Goal: Information Seeking & Learning: Learn about a topic

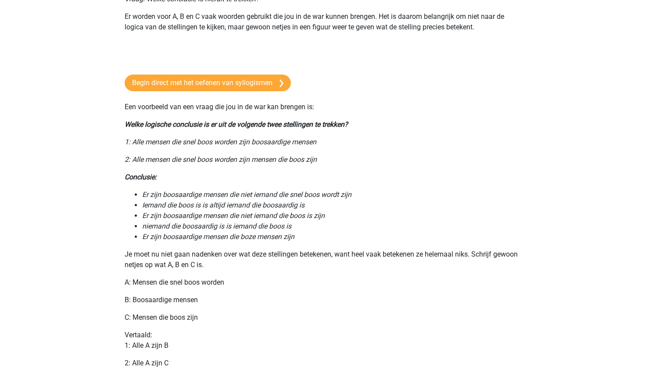
scroll to position [198, 0]
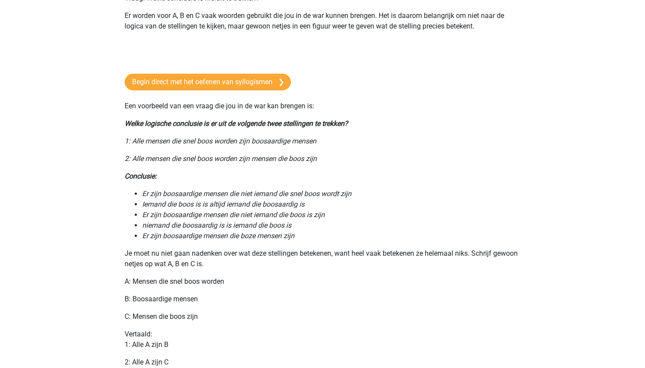
click at [137, 156] on icon "2: Alle mensen die snel boos worden zijn mensen die boos zijn" at bounding box center [221, 158] width 192 height 8
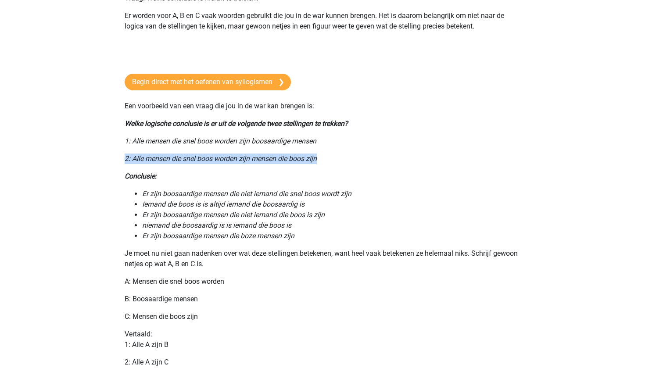
click at [137, 156] on icon "2: Alle mensen die snel boos worden zijn mensen die boos zijn" at bounding box center [221, 158] width 192 height 8
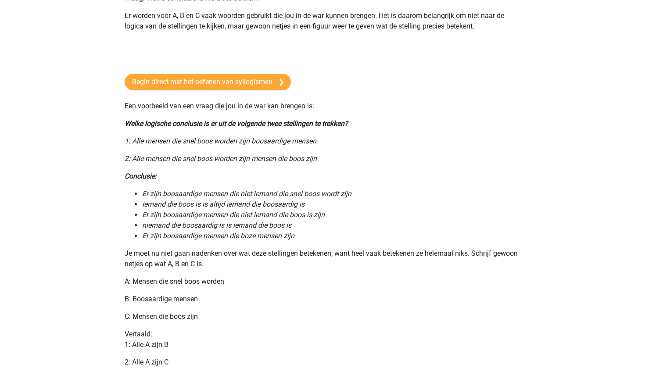
click at [144, 144] on icon "1: Alle mensen die snel boos worden zijn boosaardige mensen" at bounding box center [221, 141] width 192 height 8
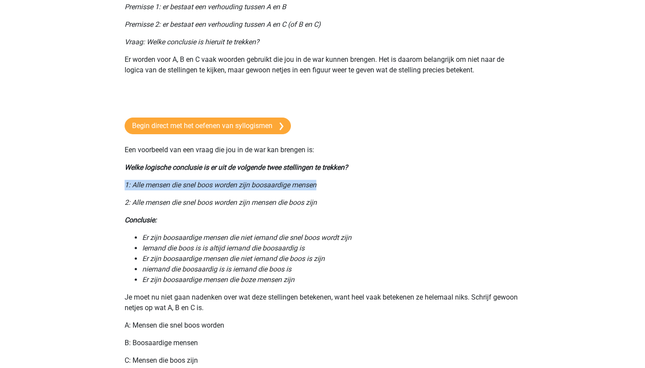
scroll to position [143, 0]
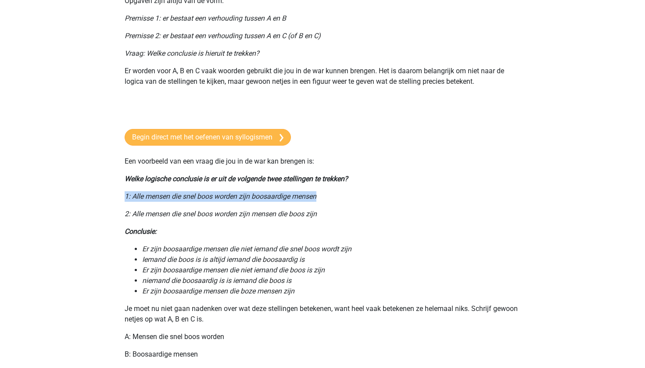
click at [154, 137] on link "Begin direct met het oefenen van syllogismen" at bounding box center [208, 137] width 166 height 17
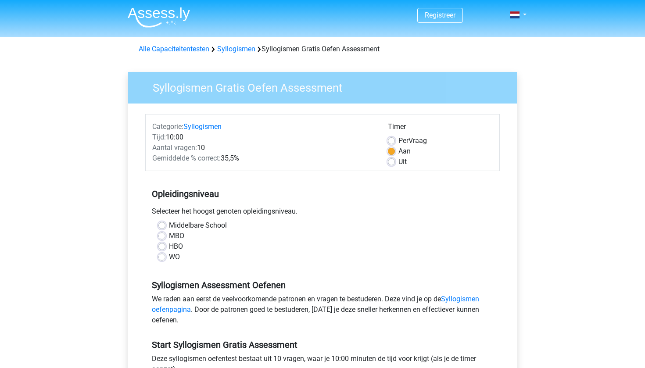
click at [169, 247] on label "HBO" at bounding box center [176, 246] width 14 height 11
click at [160, 247] on input "HBO" at bounding box center [161, 245] width 7 height 9
radio input "true"
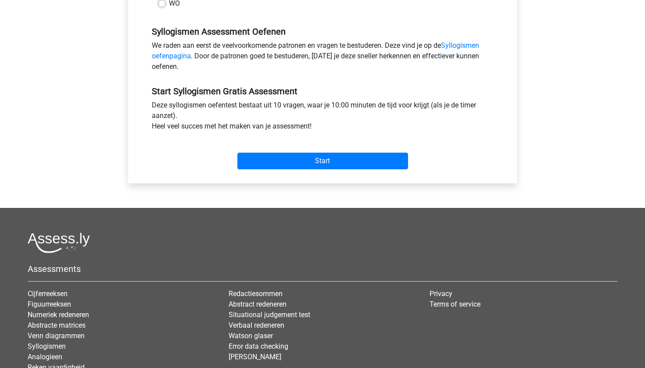
scroll to position [264, 0]
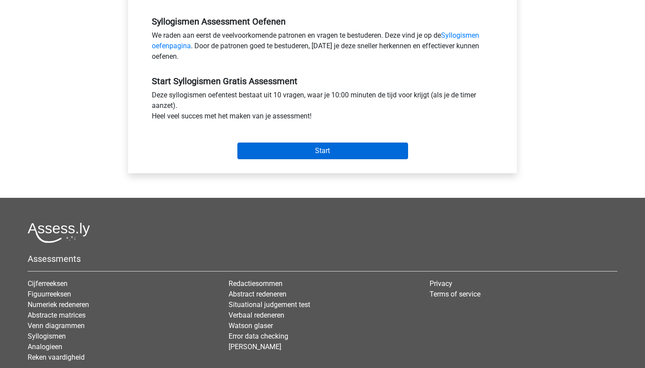
click at [273, 145] on input "Start" at bounding box center [322, 151] width 171 height 17
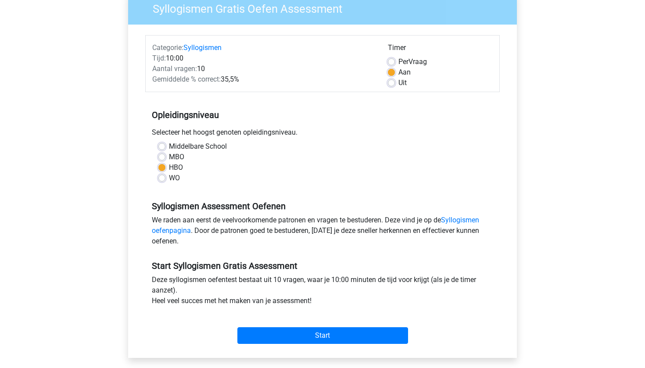
scroll to position [68, 0]
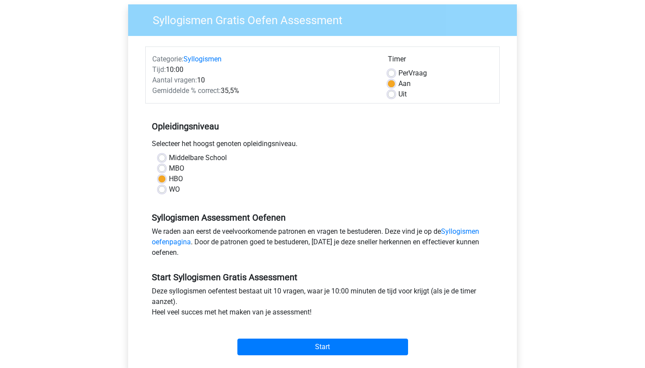
click at [167, 185] on div "WO" at bounding box center [322, 189] width 328 height 11
click at [165, 188] on div "WO" at bounding box center [322, 189] width 328 height 11
click at [169, 193] on label "WO" at bounding box center [174, 189] width 11 height 11
click at [162, 193] on input "WO" at bounding box center [161, 188] width 7 height 9
radio input "true"
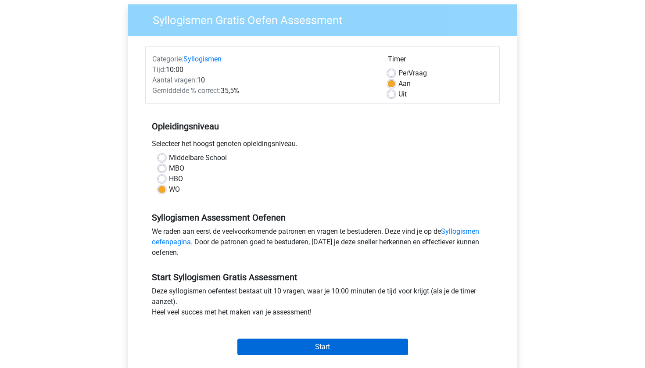
click at [295, 350] on input "Start" at bounding box center [322, 347] width 171 height 17
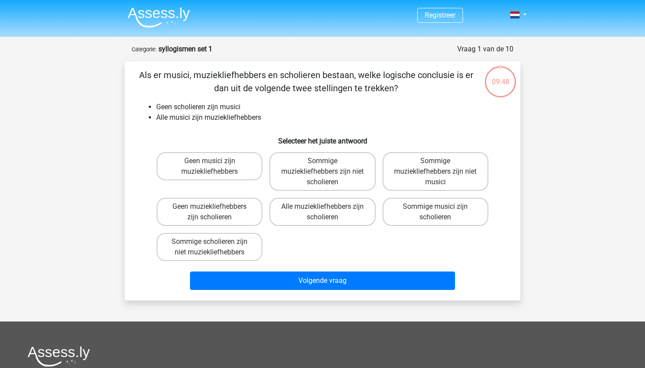
click at [212, 104] on li "Geen scholieren zijn musici" at bounding box center [331, 107] width 350 height 11
click at [211, 106] on li "Geen scholieren zijn musici" at bounding box center [331, 107] width 350 height 11
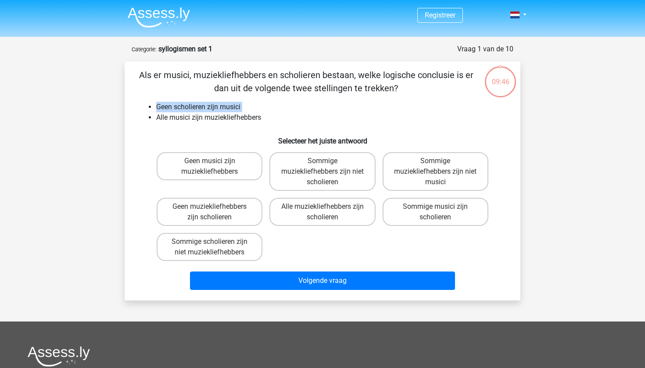
click at [211, 106] on li "Geen scholieren zijn musici" at bounding box center [331, 107] width 350 height 11
click at [211, 115] on li "Alle musici zijn muziekliefhebbers" at bounding box center [331, 117] width 350 height 11
click at [263, 117] on li "Alle musici zijn muziekliefhebbers" at bounding box center [331, 117] width 350 height 11
